Goal: Information Seeking & Learning: Learn about a topic

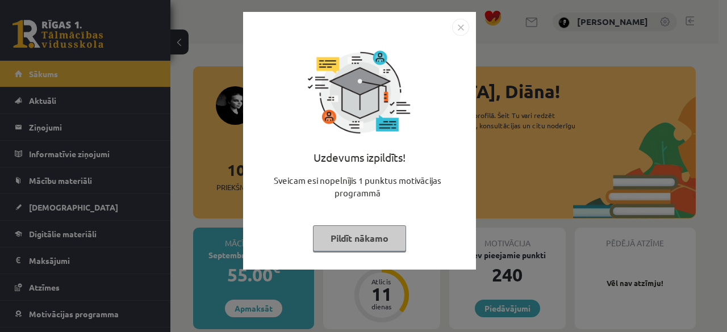
click at [347, 241] on button "Pildīt nākamo" at bounding box center [359, 238] width 93 height 26
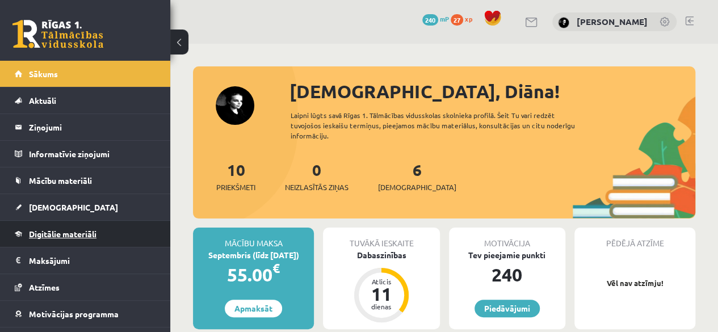
click at [87, 239] on link "Digitālie materiāli" at bounding box center [85, 234] width 141 height 26
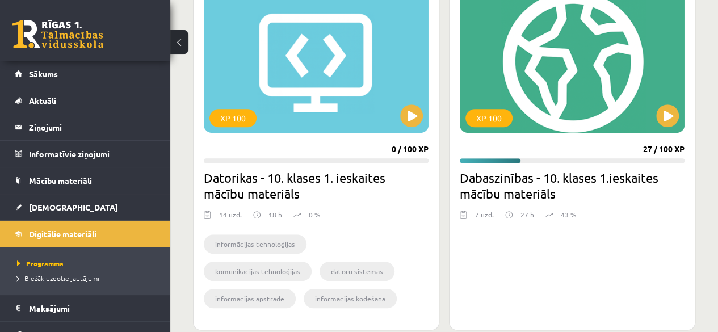
scroll to position [344, 0]
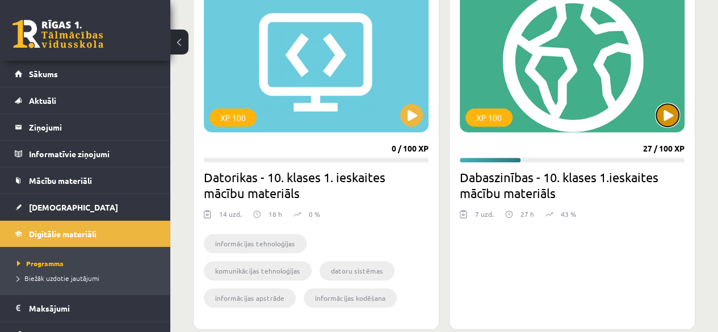
click at [662, 122] on button at bounding box center [667, 115] width 23 height 23
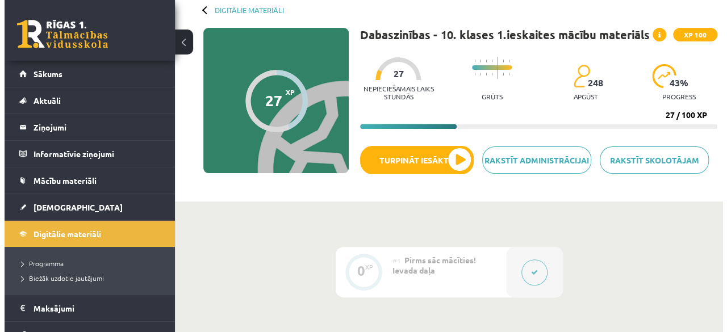
scroll to position [58, 0]
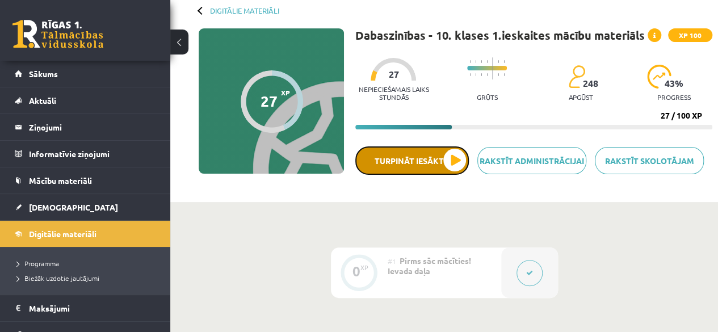
click at [447, 158] on button "Turpināt iesākto" at bounding box center [412, 161] width 114 height 28
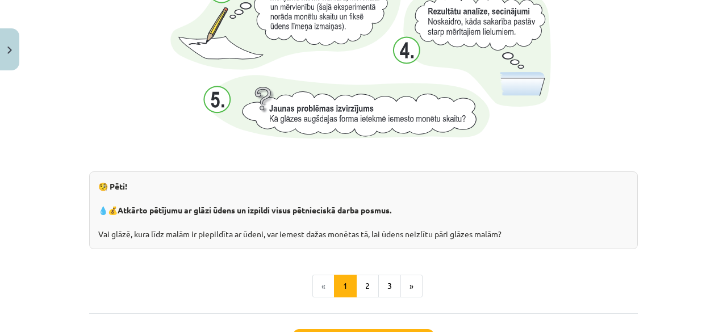
scroll to position [1206, 0]
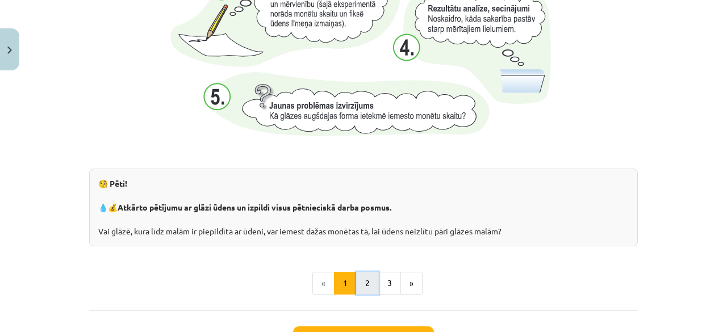
click at [359, 290] on button "2" at bounding box center [367, 283] width 23 height 23
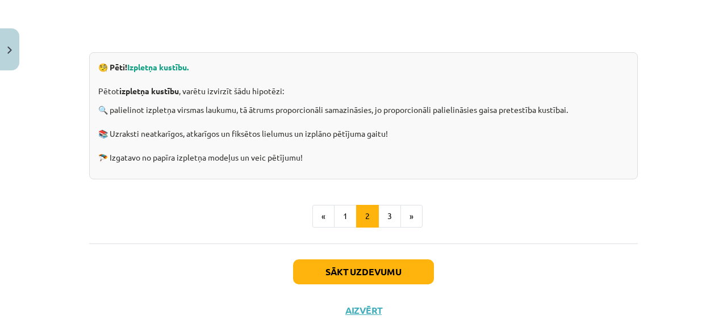
scroll to position [407, 0]
click at [390, 221] on button "3" at bounding box center [389, 217] width 23 height 23
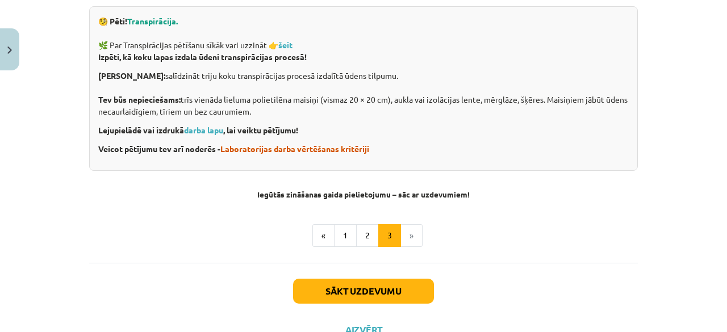
scroll to position [461, 0]
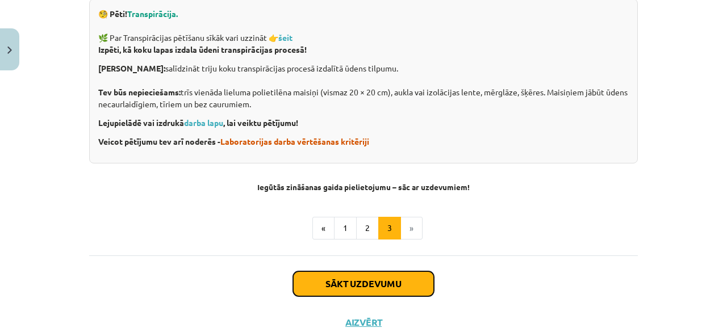
click at [329, 282] on button "Sākt uzdevumu" at bounding box center [363, 283] width 141 height 25
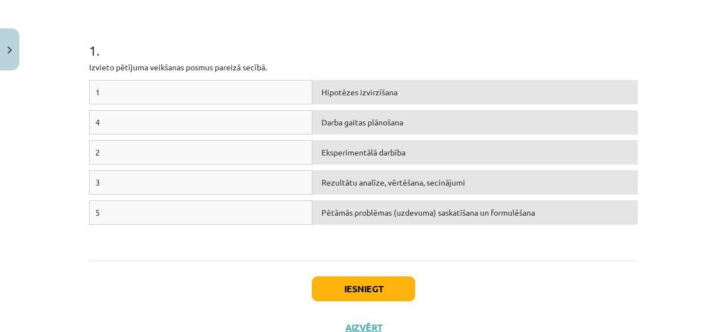
scroll to position [204, 0]
click at [378, 286] on button "Iesniegt" at bounding box center [363, 287] width 103 height 25
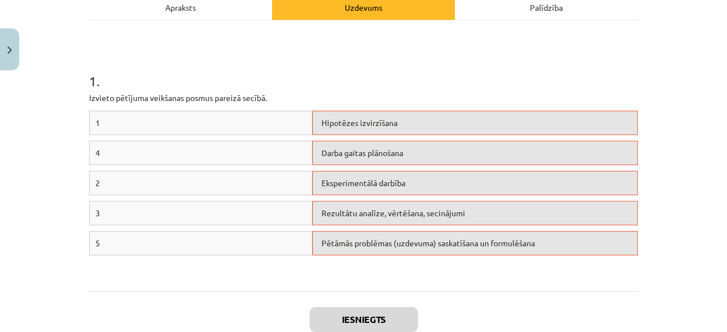
scroll to position [174, 0]
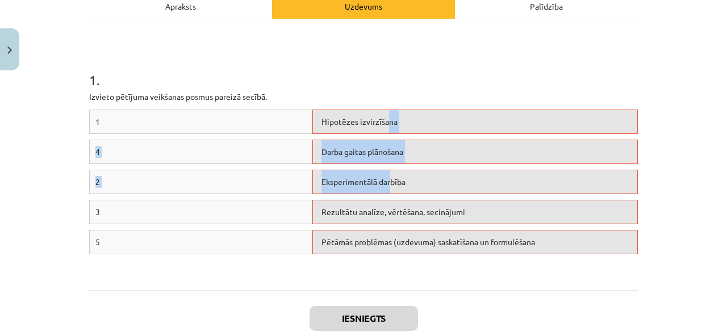
drag, startPoint x: 382, startPoint y: 119, endPoint x: 386, endPoint y: 175, distance: 56.9
click at [386, 175] on div "1 Hipotēzes izvirzīšana 4 Darba gaitas plānošana 2 Eksperimentālā darbība 3 Rez…" at bounding box center [363, 195] width 549 height 170
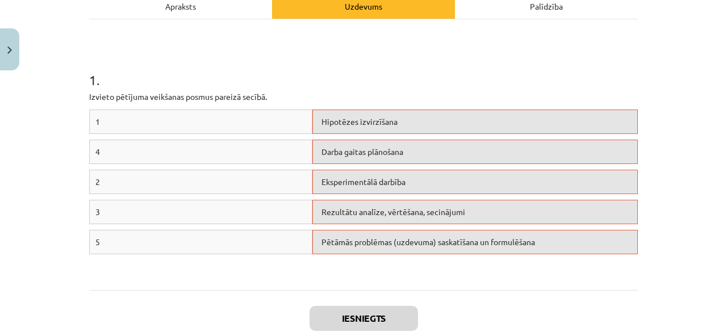
click at [434, 86] on h1 "1 ." at bounding box center [363, 69] width 549 height 35
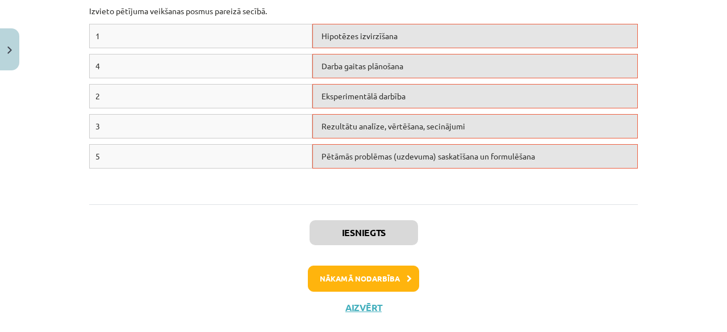
scroll to position [260, 0]
click at [331, 31] on div "Hipotēzes izvirzīšana" at bounding box center [474, 35] width 325 height 24
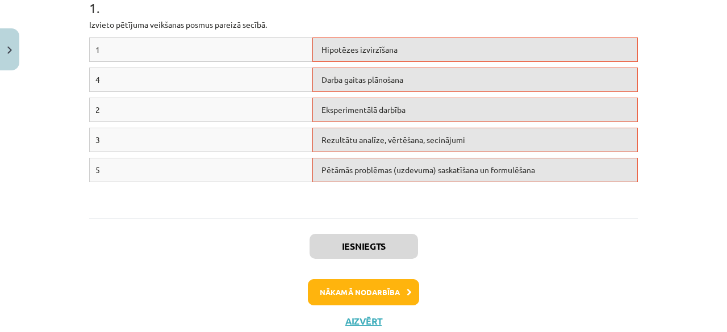
scroll to position [246, 0]
click at [318, 293] on button "Nākamā nodarbība" at bounding box center [363, 292] width 111 height 26
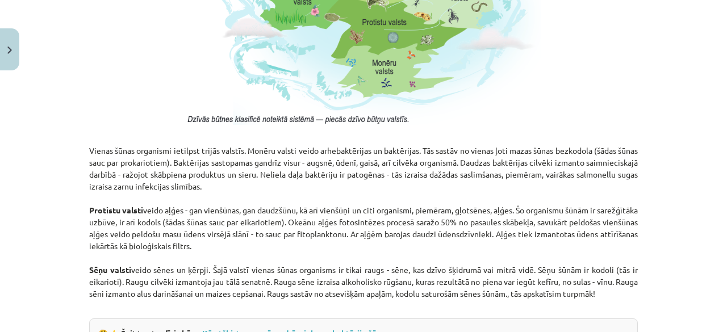
scroll to position [884, 0]
click at [654, 147] on div "Mācību tēma: Dabaszinības - 10. klases 1.ieskaites mācību materiāls #5 4. tēma.…" at bounding box center [363, 166] width 727 height 332
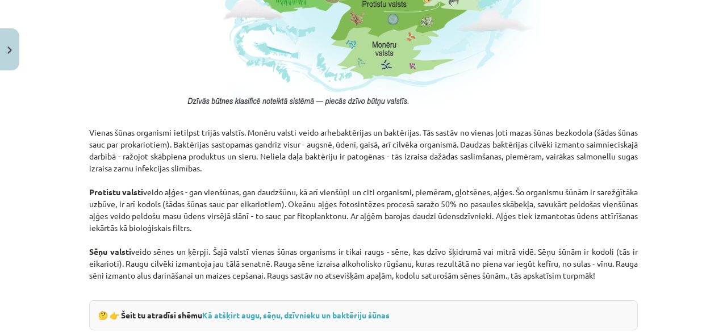
scroll to position [902, 0]
click at [654, 147] on div "Mācību tēma: Dabaszinības - 10. klases 1.ieskaites mācību materiāls #5 4. tēma.…" at bounding box center [363, 166] width 727 height 332
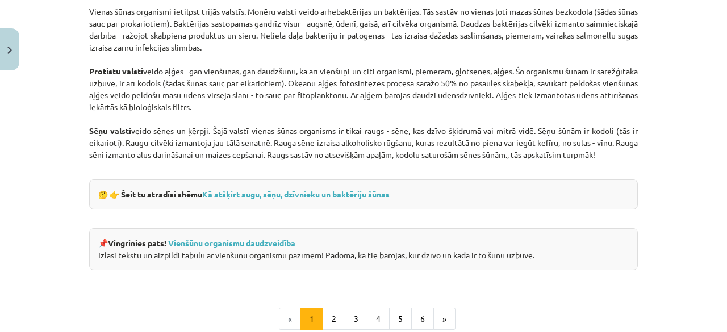
scroll to position [1022, 0]
click at [654, 147] on div "Mācību tēma: Dabaszinības - 10. klases 1.ieskaites mācību materiāls #5 4. tēma.…" at bounding box center [363, 166] width 727 height 332
click at [380, 196] on link "Kā atšķirt augu, sēņu, dzīvnieku un baktēriju šūnas" at bounding box center [295, 195] width 187 height 10
click at [329, 312] on button "2" at bounding box center [334, 319] width 23 height 23
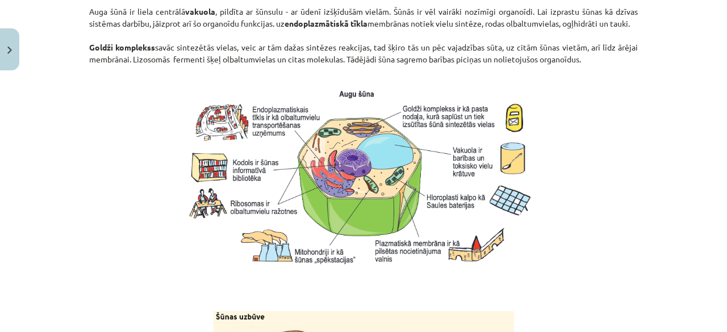
scroll to position [998, 0]
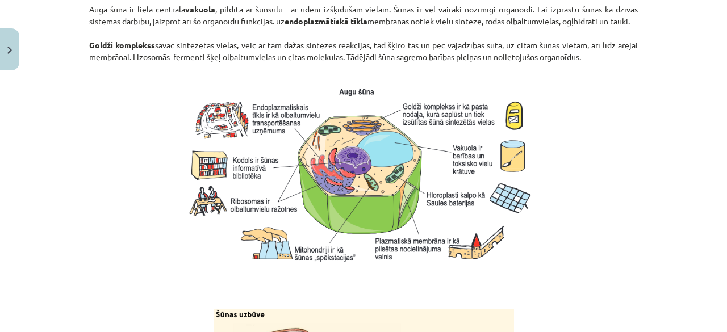
click at [645, 21] on div "Mācību tēma: Dabaszinības - 10. klases 1.ieskaites mācību materiāls #5 4. tēma.…" at bounding box center [363, 166] width 727 height 332
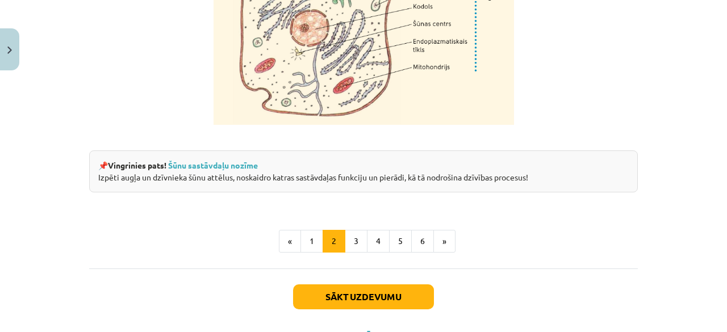
scroll to position [1422, 0]
click at [241, 170] on link "Šūnu sastāvdaļu nozīme" at bounding box center [213, 165] width 90 height 10
click at [354, 252] on button "3" at bounding box center [356, 240] width 23 height 23
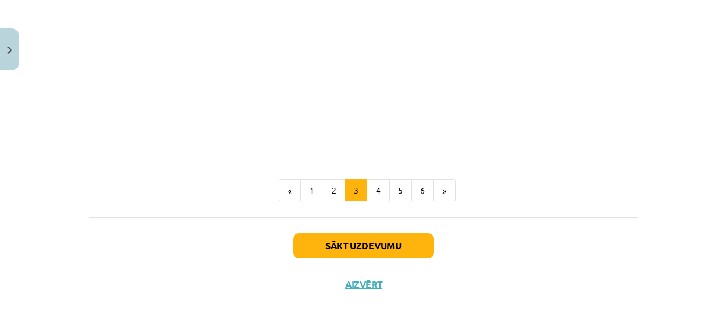
scroll to position [1397, 0]
click at [369, 202] on button "4" at bounding box center [378, 190] width 23 height 23
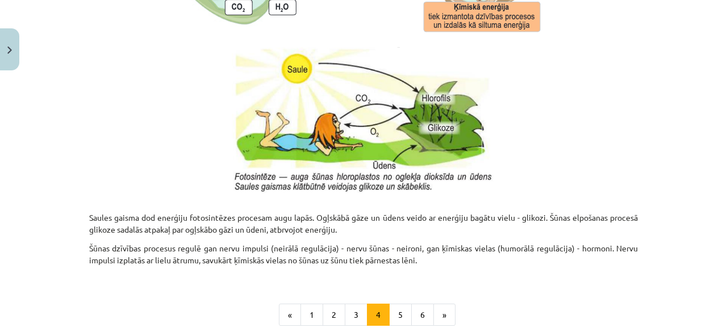
scroll to position [1141, 0]
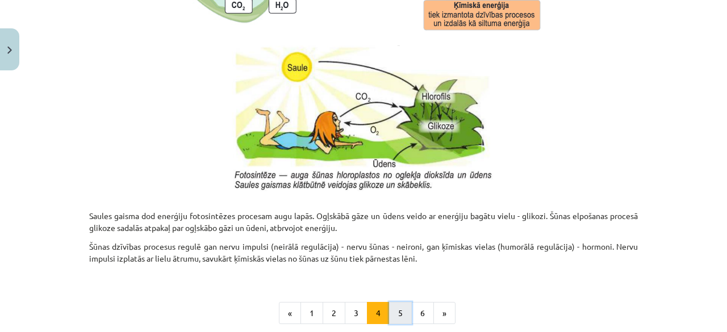
click at [390, 308] on button "5" at bounding box center [400, 313] width 23 height 23
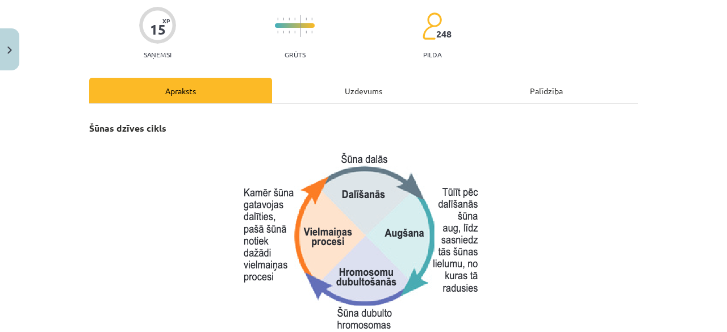
scroll to position [89, 0]
click at [390, 308] on img at bounding box center [364, 243] width 250 height 189
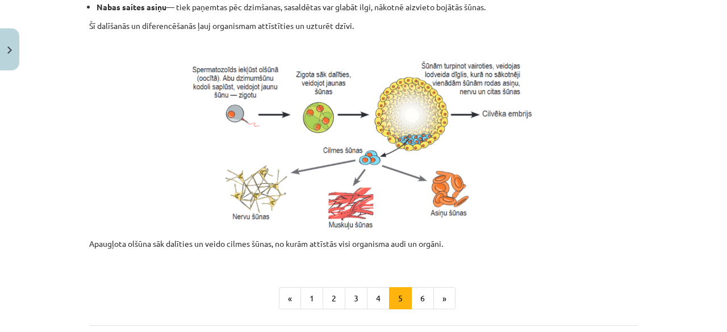
scroll to position [502, 0]
click at [416, 292] on button "6" at bounding box center [422, 298] width 23 height 23
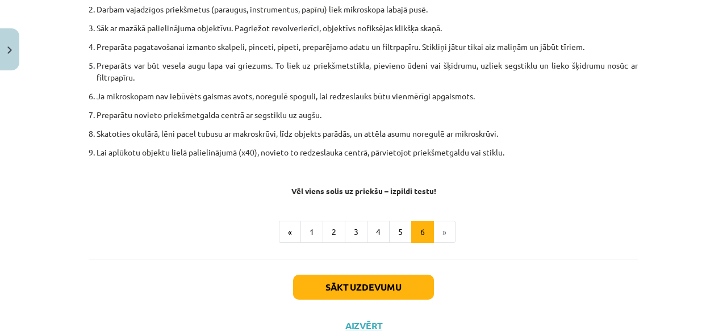
scroll to position [716, 0]
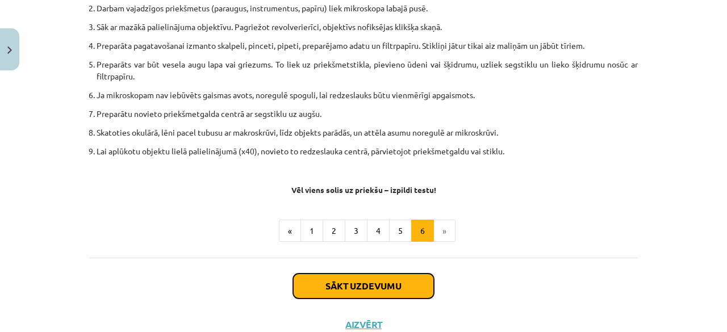
click at [405, 282] on button "Sākt uzdevumu" at bounding box center [363, 286] width 141 height 25
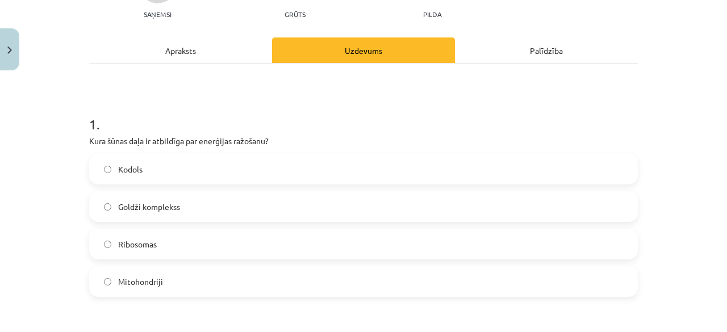
scroll to position [130, 0]
click at [366, 280] on label "Mitohondriji" at bounding box center [363, 281] width 546 height 28
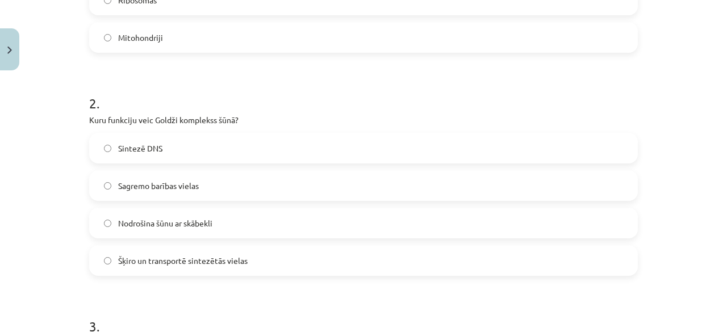
scroll to position [375, 0]
click at [322, 254] on label "Šķiro un transportē sintezētās vielas" at bounding box center [363, 259] width 546 height 28
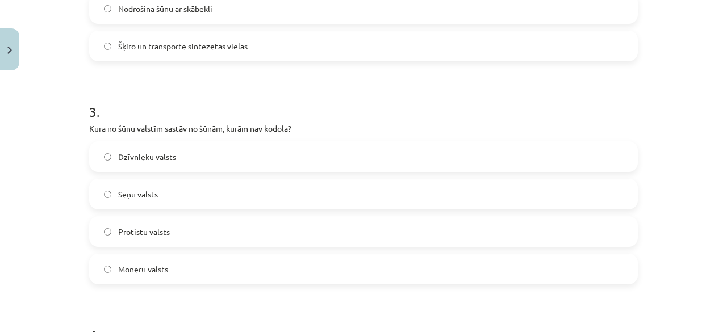
scroll to position [590, 0]
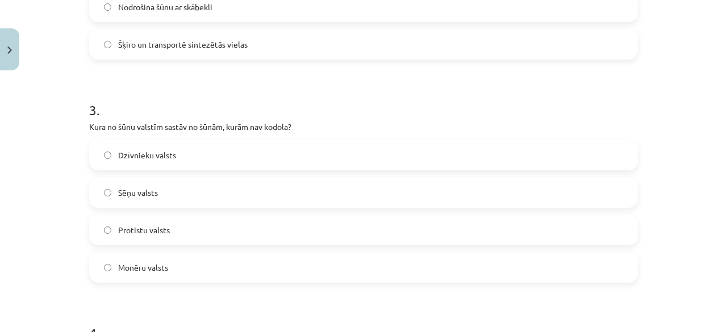
click at [294, 225] on label "Protistu valsts" at bounding box center [363, 230] width 546 height 28
click at [284, 259] on label "Monēru valsts" at bounding box center [363, 267] width 546 height 28
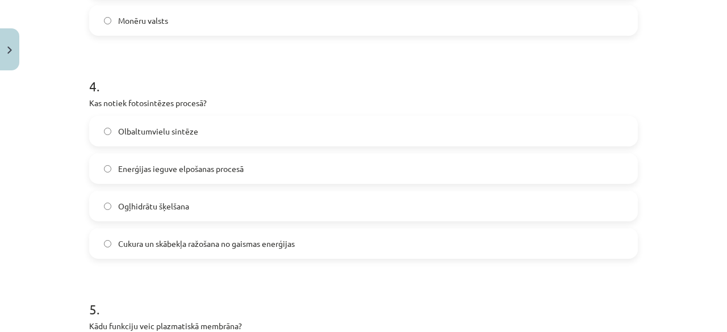
scroll to position [838, 0]
click at [277, 253] on label "Cukura un skābekļa ražošana no gaismas enerģijas" at bounding box center [363, 243] width 546 height 28
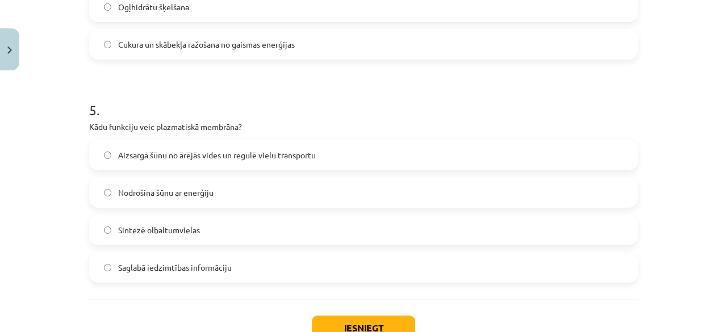
scroll to position [1039, 0]
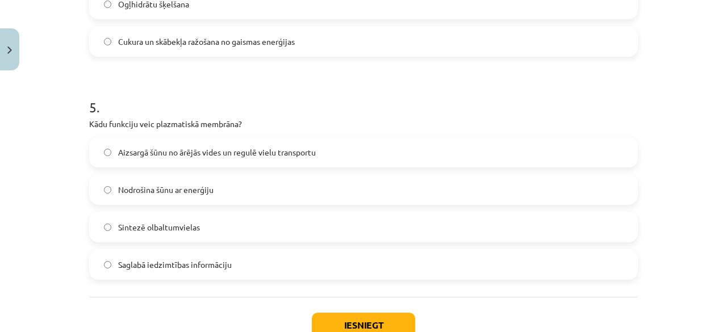
click at [317, 157] on label "Aizsargā šūnu no ārējās vides un regulē vielu transportu" at bounding box center [363, 152] width 546 height 28
click at [327, 318] on button "Iesniegt" at bounding box center [363, 325] width 103 height 25
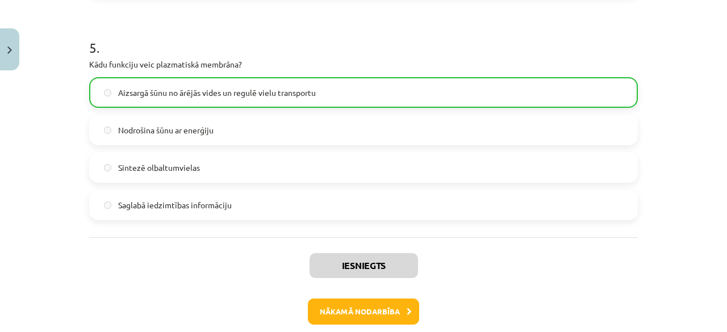
scroll to position [1153, 0]
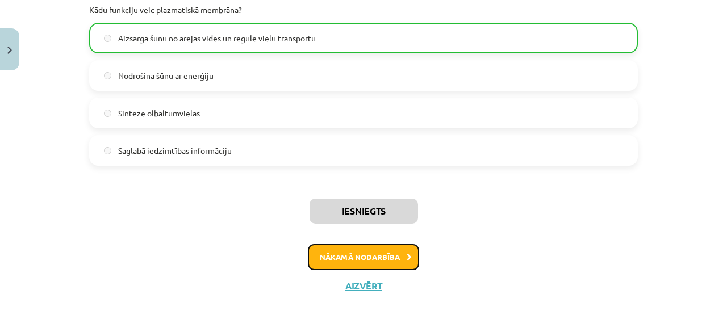
click at [352, 252] on button "Nākamā nodarbība" at bounding box center [363, 257] width 111 height 26
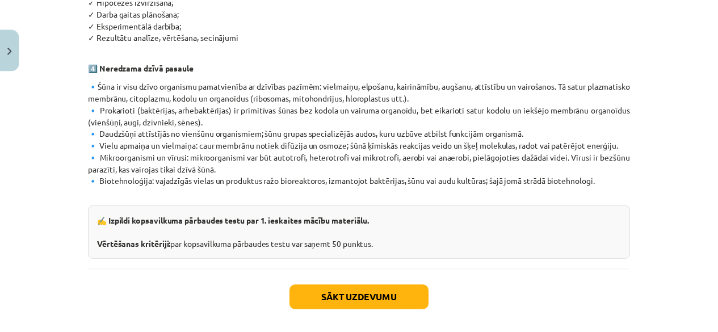
scroll to position [759, 0]
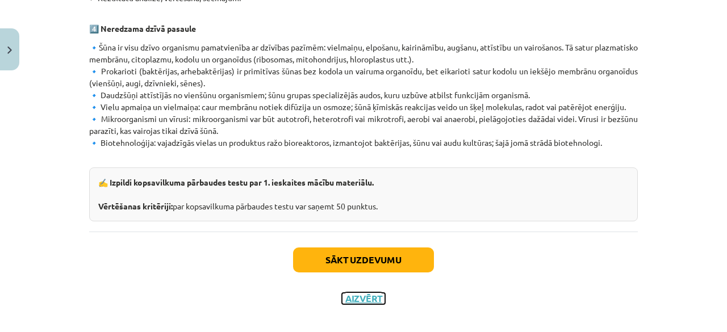
click at [350, 293] on button "Aizvērt" at bounding box center [363, 298] width 43 height 11
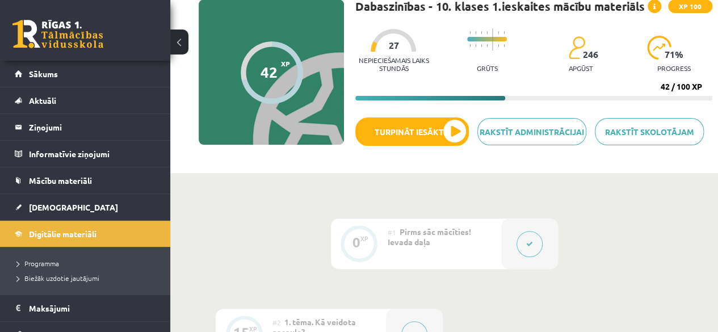
scroll to position [87, 0]
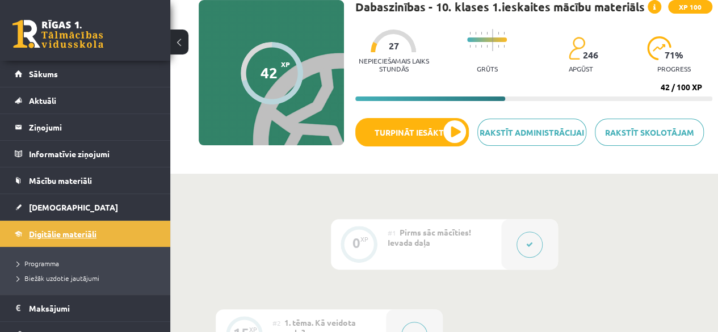
click at [140, 231] on link "Digitālie materiāli" at bounding box center [85, 234] width 141 height 26
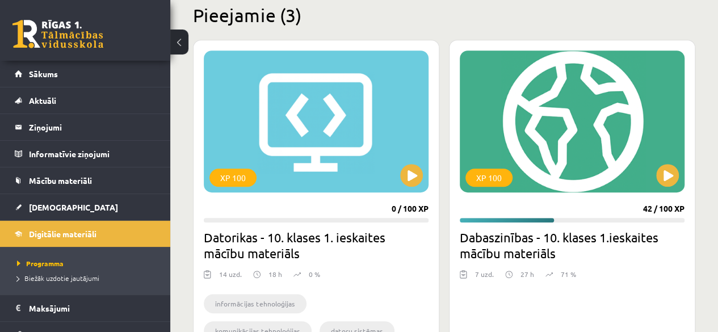
scroll to position [286, 0]
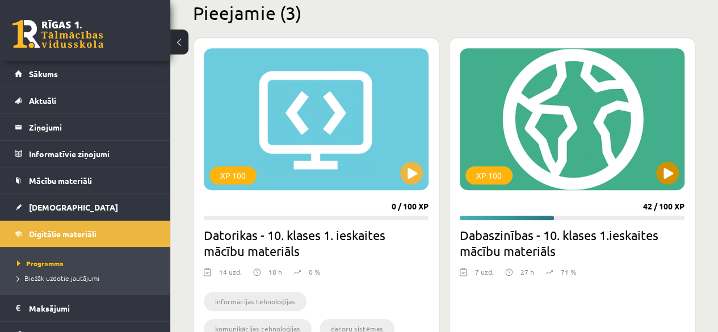
click at [675, 163] on div "XP 100" at bounding box center [572, 119] width 225 height 142
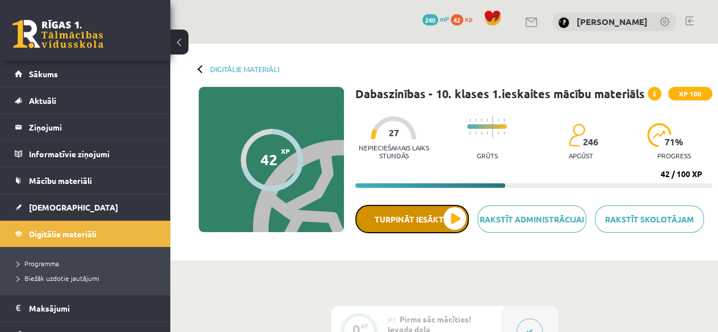
click at [441, 214] on button "Turpināt iesākto" at bounding box center [412, 219] width 114 height 28
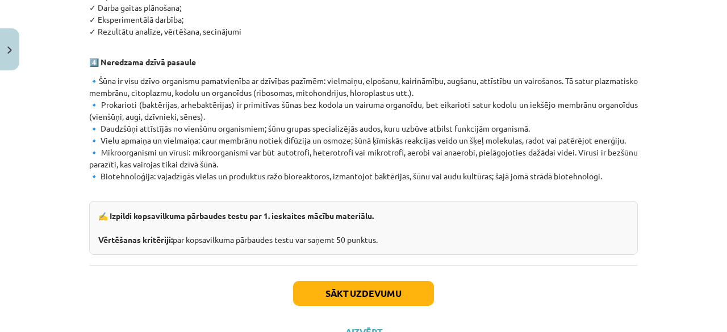
scroll to position [726, 0]
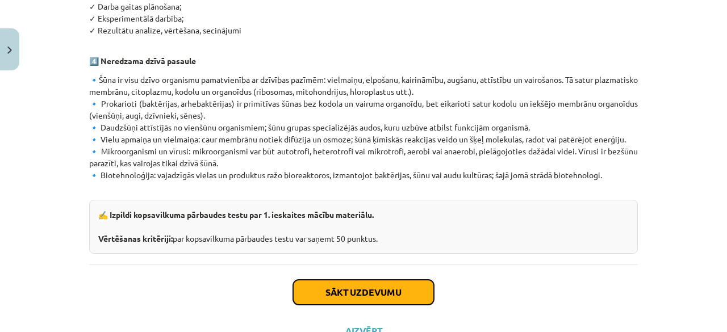
click at [390, 280] on button "Sākt uzdevumu" at bounding box center [363, 292] width 141 height 25
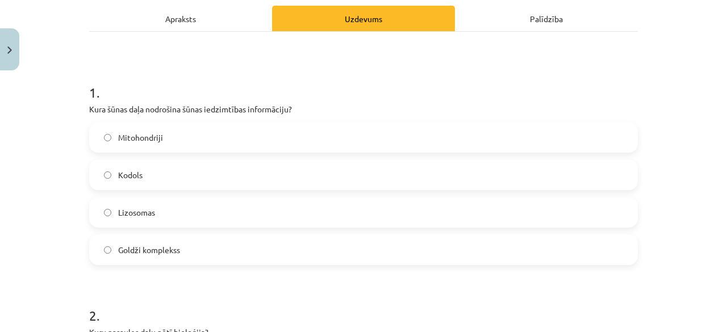
scroll to position [162, 0]
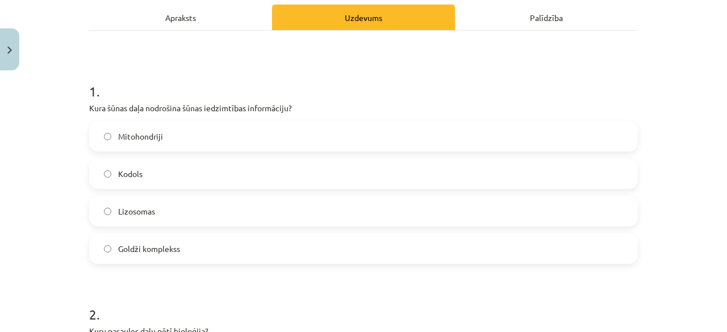
click at [290, 178] on label "Kodols" at bounding box center [363, 174] width 546 height 28
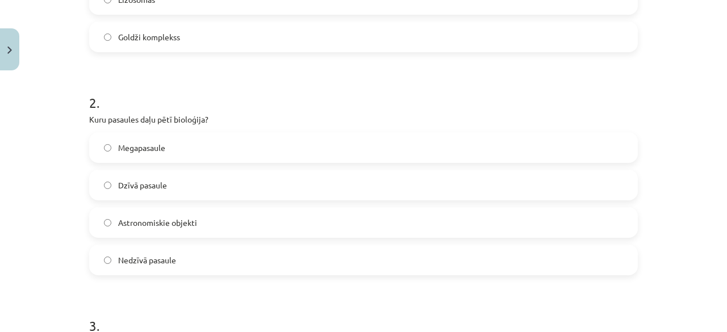
scroll to position [375, 0]
click at [274, 182] on label "Dzīvā pasaule" at bounding box center [363, 184] width 546 height 28
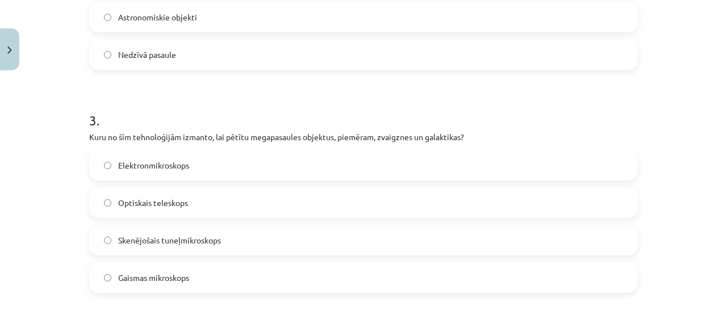
scroll to position [581, 0]
click at [128, 202] on span "Optiskais teleskops" at bounding box center [153, 202] width 70 height 12
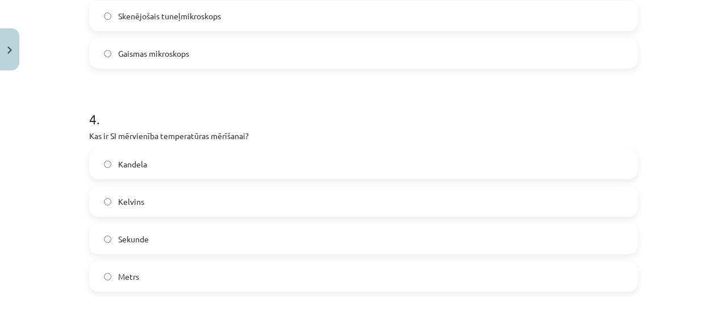
scroll to position [807, 0]
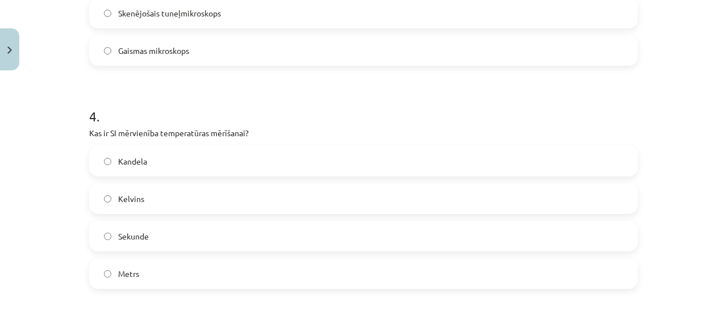
click at [99, 202] on label "Kelvins" at bounding box center [363, 199] width 546 height 28
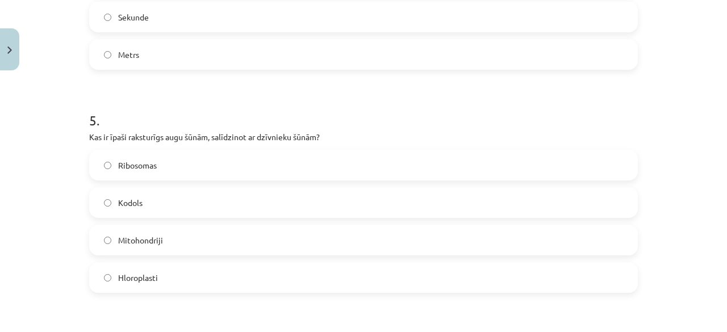
scroll to position [1027, 0]
click at [104, 270] on label "Hloroplasti" at bounding box center [363, 276] width 546 height 28
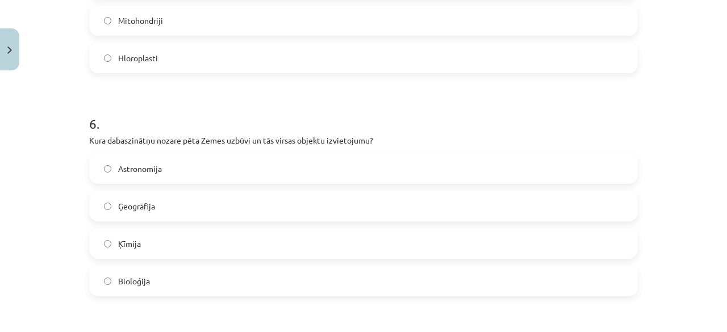
scroll to position [1248, 0]
click at [106, 210] on label "Ģeogrāfija" at bounding box center [363, 204] width 546 height 28
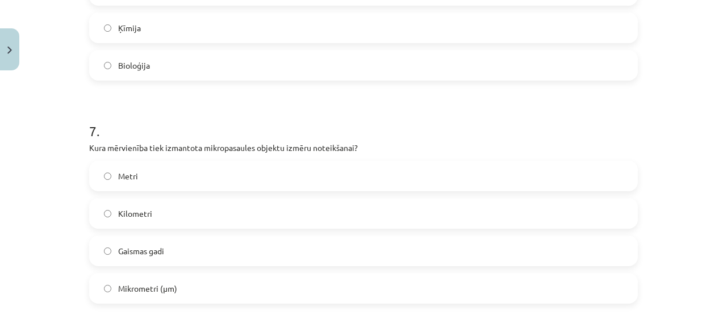
scroll to position [1463, 0]
click at [108, 290] on label "Mikrometri (μm)" at bounding box center [363, 287] width 546 height 28
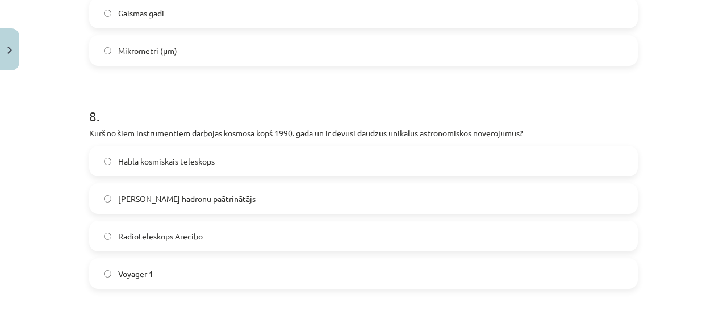
scroll to position [1702, 0]
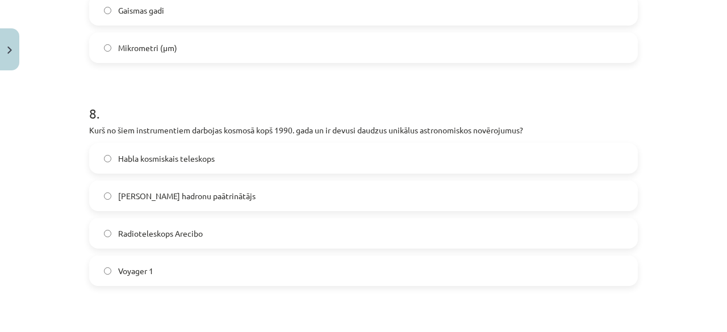
click at [149, 166] on label "Habla kosmiskais teleskops" at bounding box center [363, 158] width 546 height 28
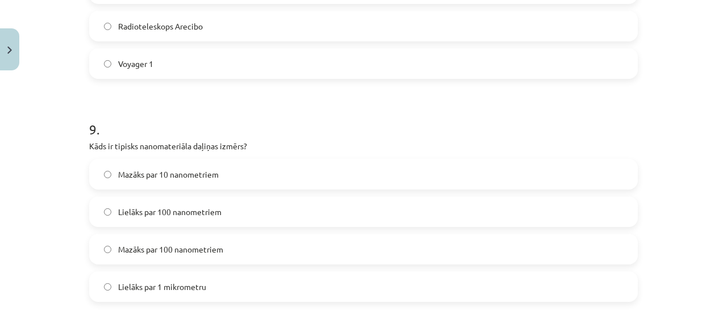
scroll to position [1910, 0]
click at [119, 174] on span "Mazāks par 10 nanometriem" at bounding box center [168, 174] width 101 height 12
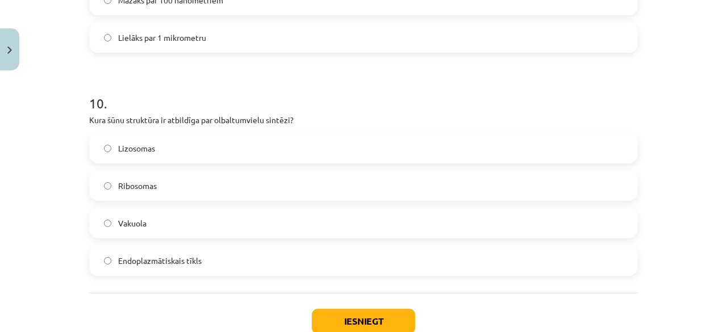
scroll to position [2160, 0]
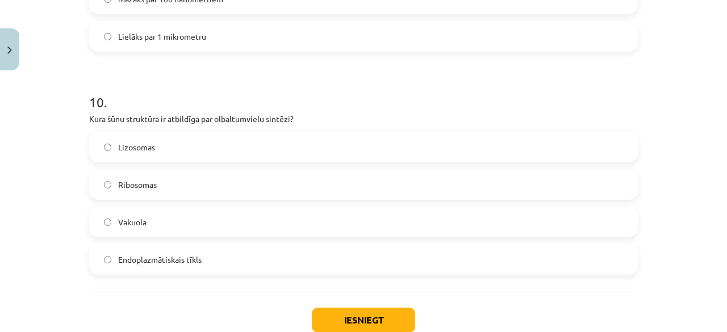
click at [111, 181] on label "Ribosomas" at bounding box center [363, 184] width 546 height 28
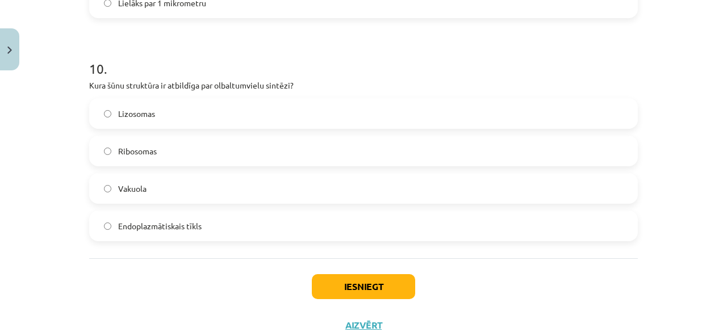
scroll to position [2194, 0]
click at [312, 284] on button "Iesniegt" at bounding box center [363, 286] width 103 height 25
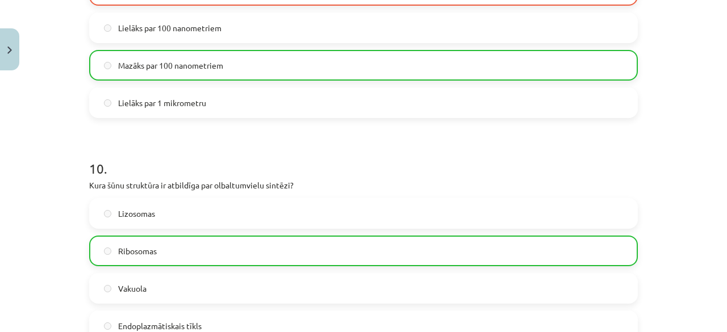
scroll to position [2269, 0]
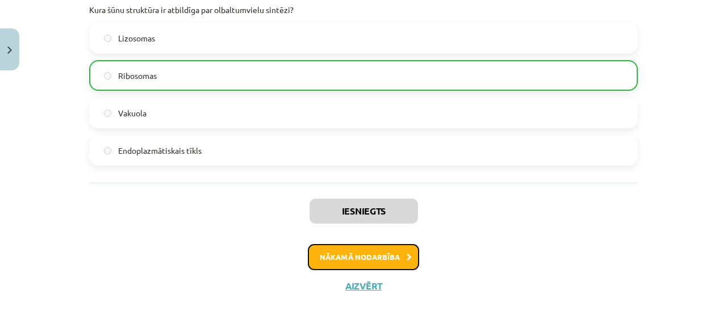
click at [365, 256] on button "Nākamā nodarbība" at bounding box center [363, 257] width 111 height 26
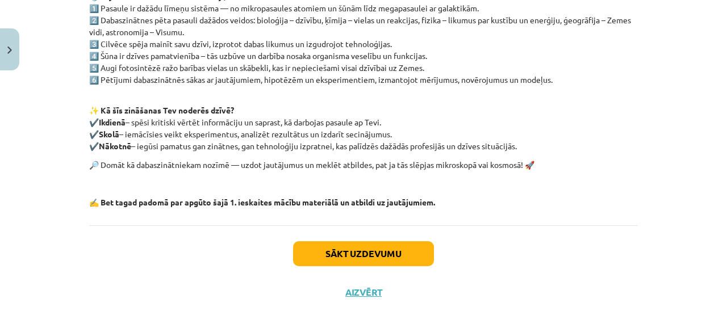
scroll to position [262, 0]
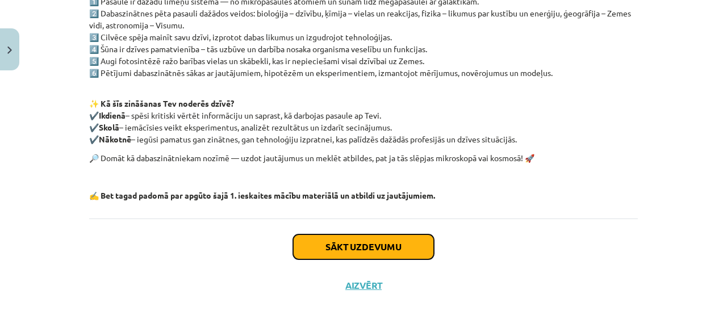
click at [420, 239] on button "Sākt uzdevumu" at bounding box center [363, 247] width 141 height 25
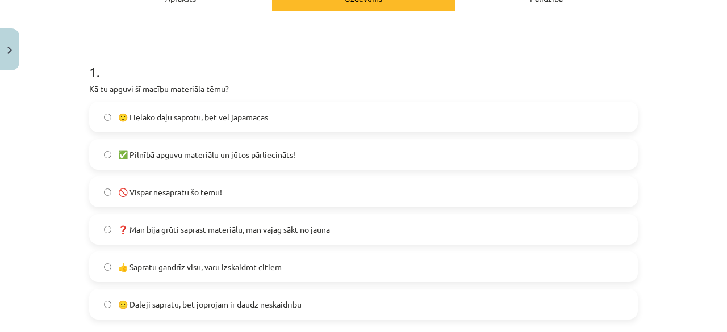
scroll to position [183, 0]
click at [309, 116] on label "🙂 Lielāko daļu saprotu, bet vēl jāpamācās" at bounding box center [363, 116] width 546 height 28
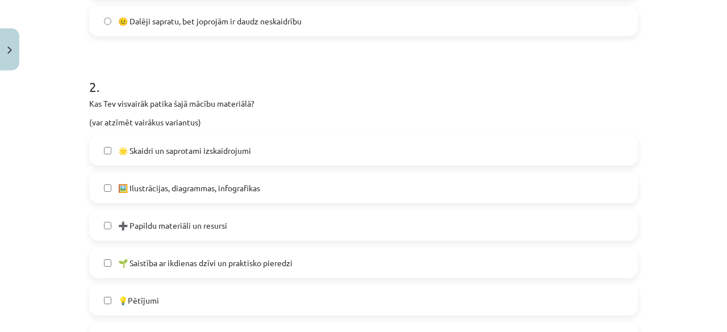
scroll to position [467, 0]
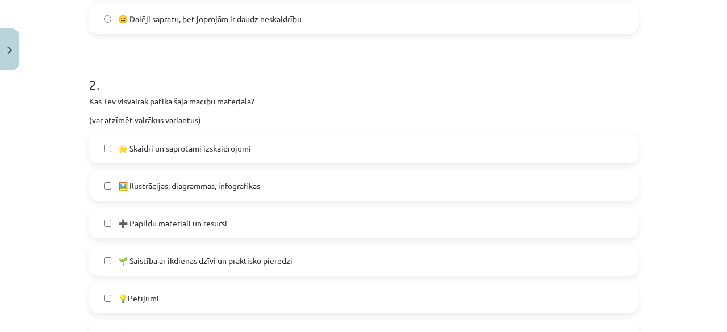
click at [269, 149] on label "🌟 Skaidri un saprotami izskaidrojumi" at bounding box center [363, 148] width 546 height 28
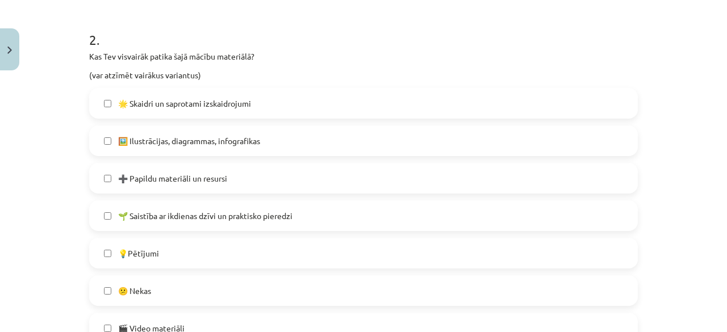
scroll to position [513, 0]
click at [214, 170] on label "➕ Papildu materiāli un resursi" at bounding box center [363, 178] width 546 height 28
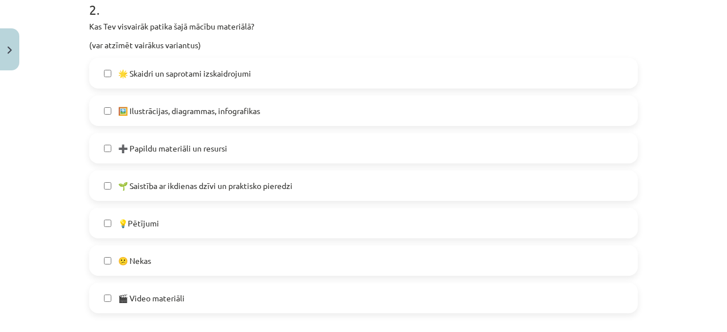
scroll to position [543, 0]
click at [208, 123] on div "🖼️ Ilustrācijas, diagrammas, infografikas" at bounding box center [363, 109] width 549 height 31
click at [188, 118] on label "🖼️ Ilustrācijas, diagrammas, infografikas" at bounding box center [363, 109] width 546 height 28
click at [154, 295] on span "🎬 Video materiāli" at bounding box center [151, 297] width 66 height 12
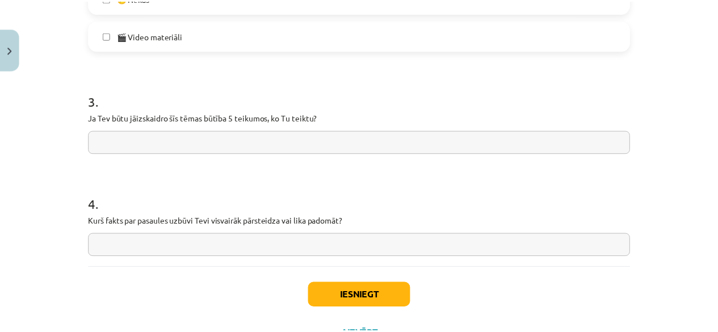
scroll to position [806, 0]
click at [244, 238] on input "text" at bounding box center [363, 244] width 549 height 23
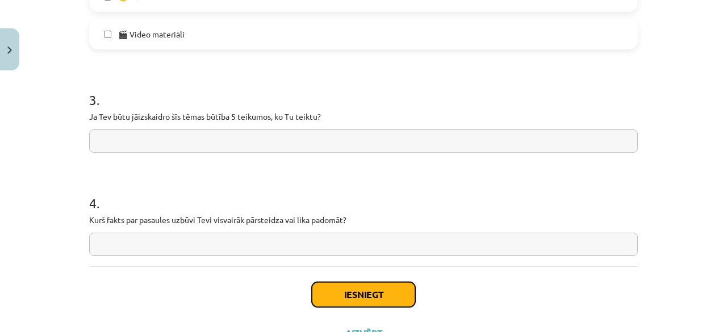
click at [336, 287] on button "Iesniegt" at bounding box center [363, 294] width 103 height 25
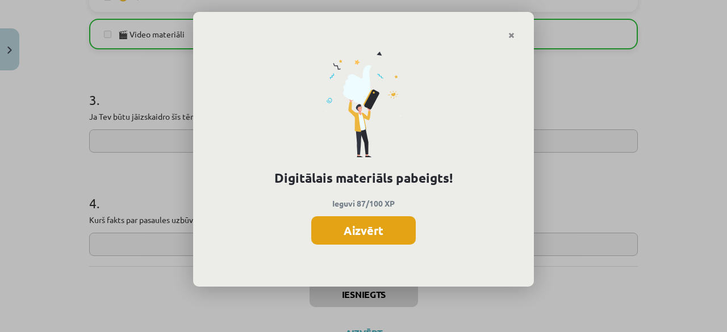
click at [353, 236] on button "Aizvērt" at bounding box center [363, 230] width 104 height 28
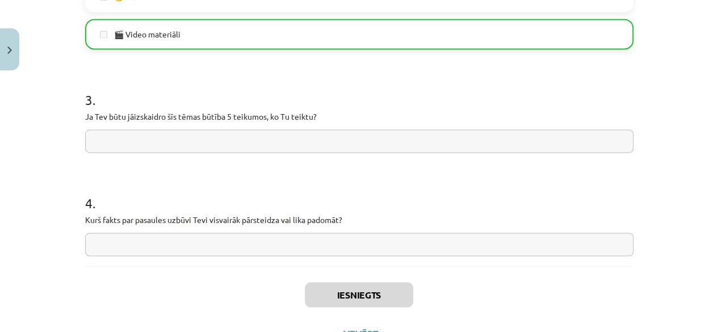
scroll to position [854, 0]
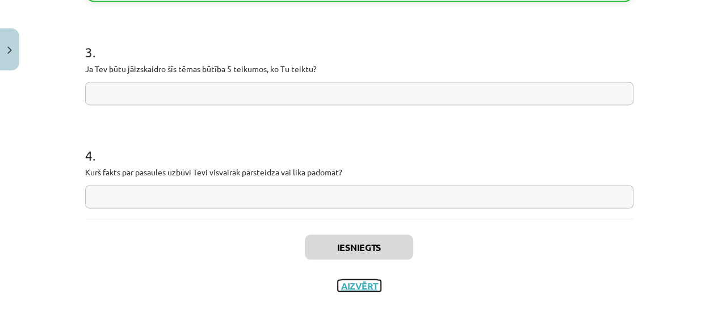
click at [355, 287] on button "Aizvērt" at bounding box center [359, 285] width 43 height 11
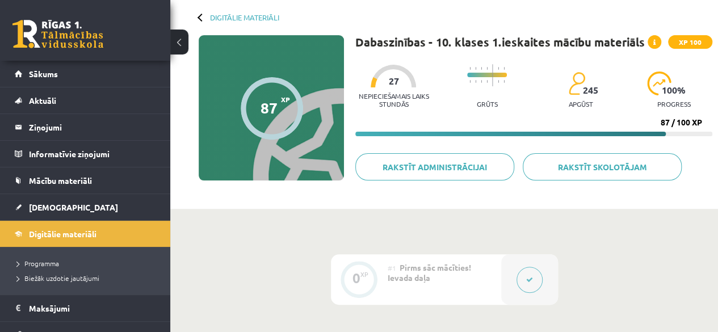
scroll to position [55, 0]
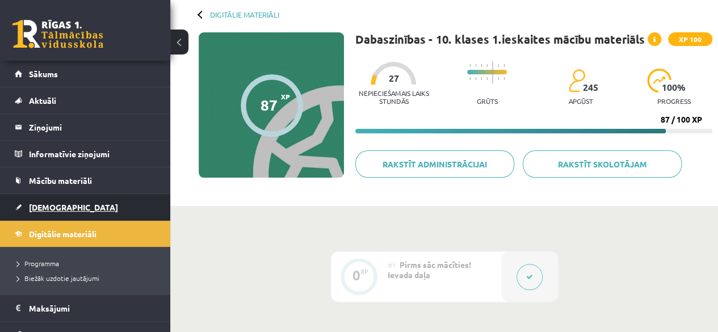
click at [86, 200] on link "[DEMOGRAPHIC_DATA]" at bounding box center [85, 207] width 141 height 26
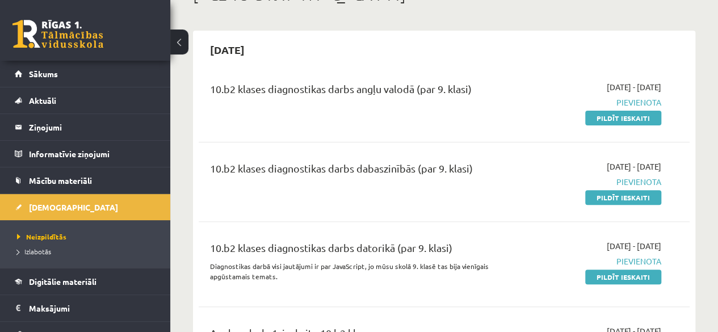
scroll to position [80, 0]
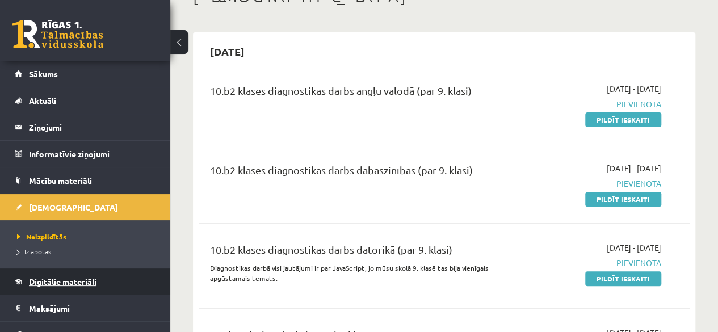
click at [106, 279] on link "Digitālie materiāli" at bounding box center [85, 282] width 141 height 26
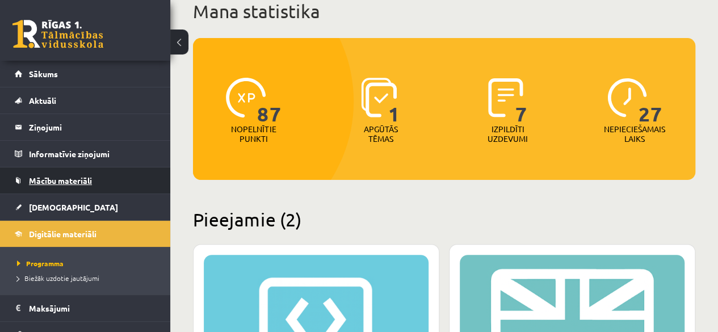
click at [105, 188] on link "Mācību materiāli" at bounding box center [85, 181] width 141 height 26
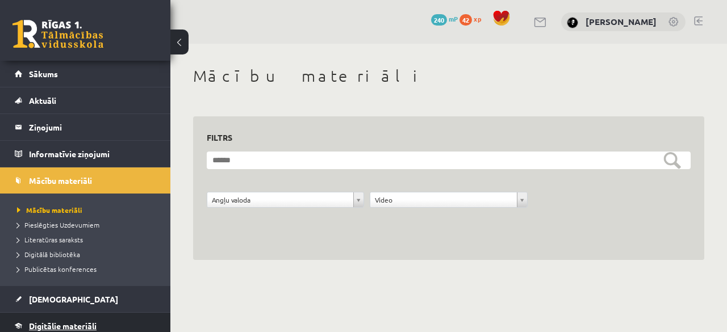
click at [100, 316] on link "Digitālie materiāli" at bounding box center [85, 326] width 141 height 26
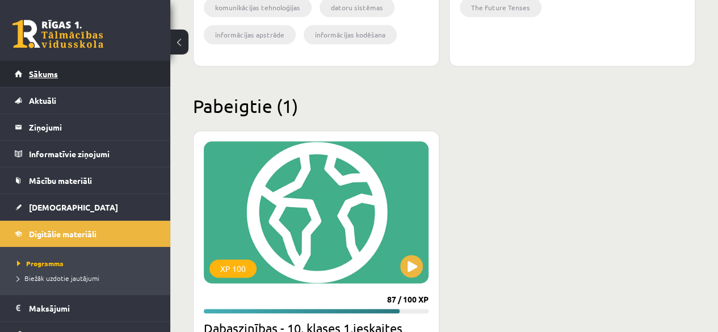
click at [118, 76] on link "Sākums" at bounding box center [85, 74] width 141 height 26
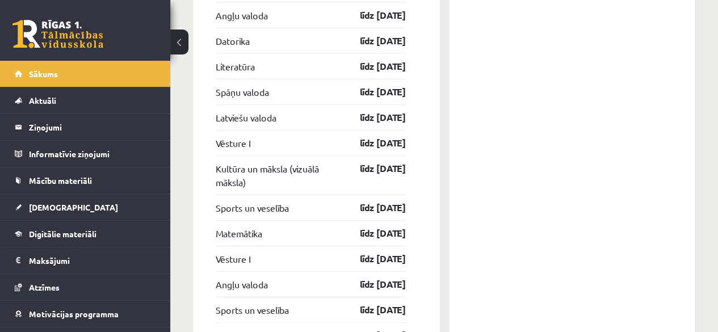
scroll to position [1364, 0]
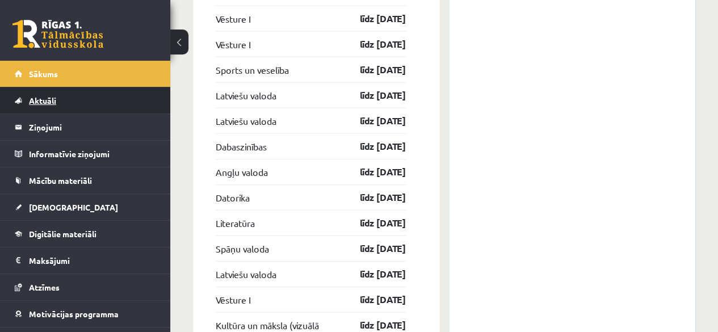
click at [81, 91] on link "Aktuāli" at bounding box center [85, 100] width 141 height 26
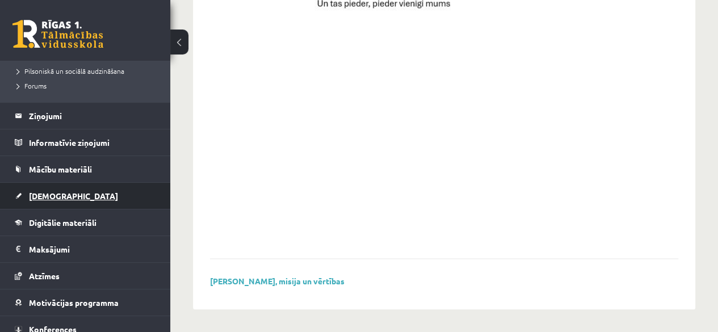
scroll to position [269, 0]
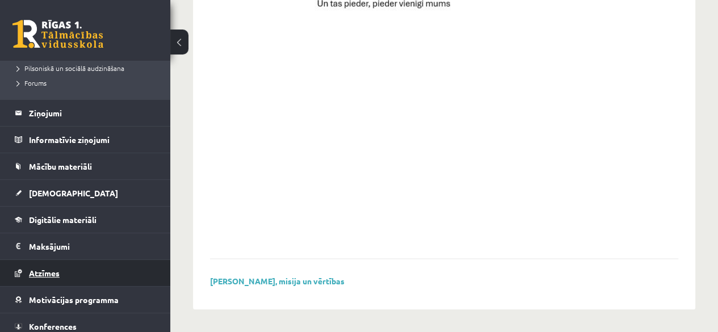
click at [76, 274] on link "Atzīmes" at bounding box center [85, 273] width 141 height 26
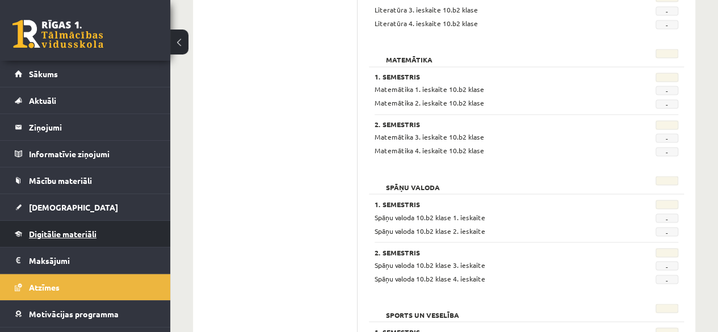
click at [90, 236] on span "Digitālie materiāli" at bounding box center [63, 234] width 68 height 10
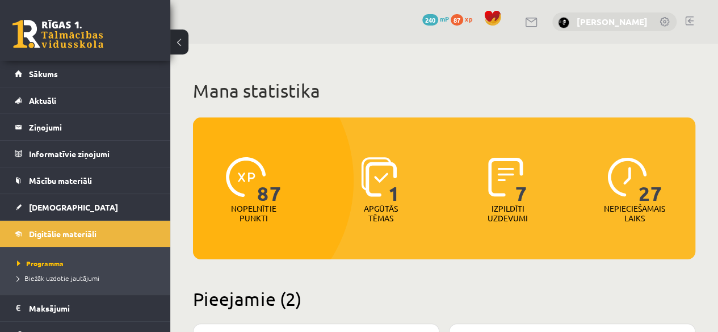
click at [605, 19] on link "[PERSON_NAME]" at bounding box center [612, 21] width 71 height 11
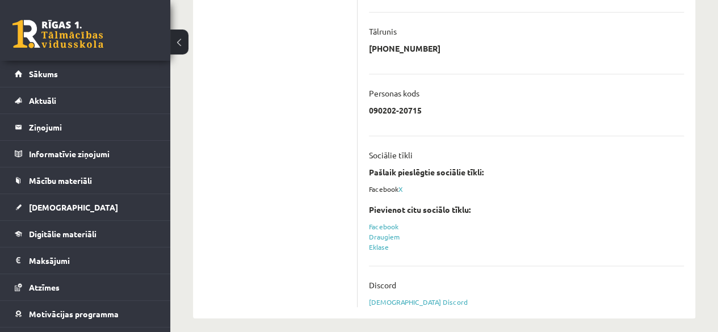
scroll to position [382, 0]
click at [387, 247] on link "Eklase" at bounding box center [379, 246] width 20 height 9
